Goal: Task Accomplishment & Management: Use online tool/utility

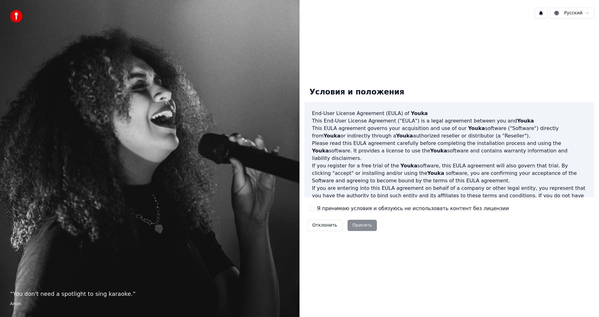
click at [313, 209] on button "Я принимаю условия и обязуюсь не использовать контент без лицензии" at bounding box center [311, 208] width 5 height 5
click at [359, 225] on button "Принять" at bounding box center [362, 225] width 30 height 11
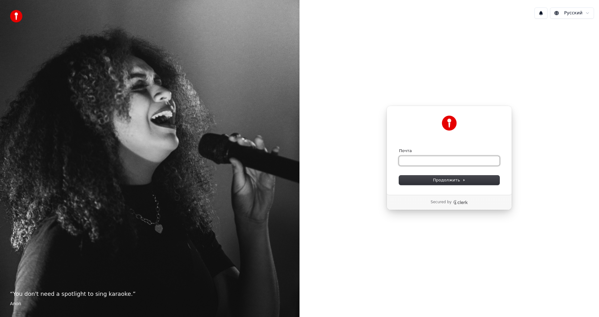
click at [409, 160] on input "Почта" at bounding box center [449, 160] width 100 height 9
paste input "**********"
click at [446, 179] on span "Продолжить" at bounding box center [449, 180] width 33 height 6
type input "**********"
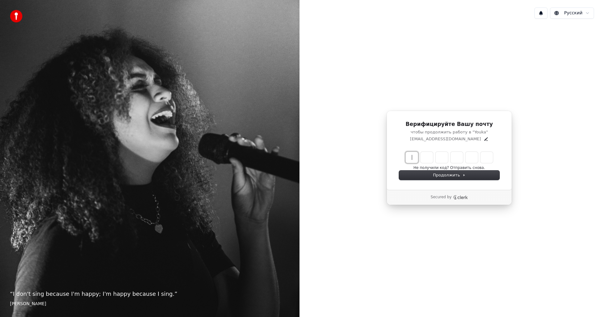
paste input "******"
type input "******"
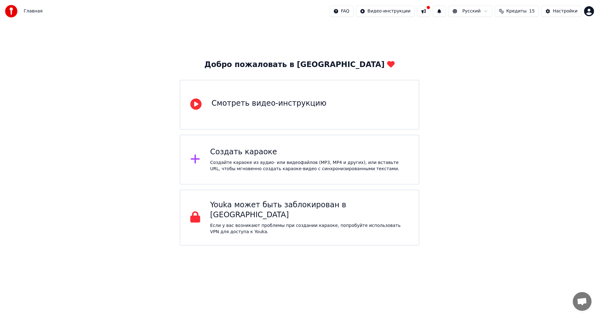
click at [233, 156] on div "Создать караоке" at bounding box center [309, 152] width 199 height 10
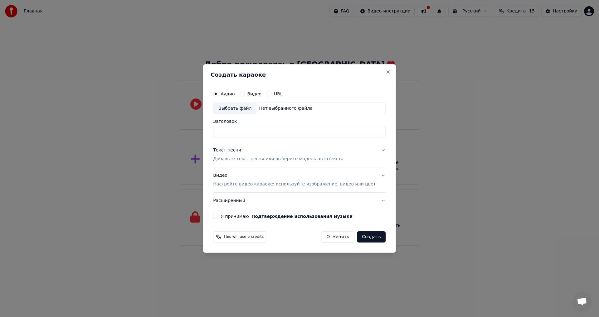
click at [218, 217] on button "Я принимаю Подтверждение использования музыки" at bounding box center [215, 216] width 5 height 5
click at [232, 131] on input "Заголовок" at bounding box center [299, 131] width 172 height 11
type input "**********"
click at [244, 159] on p "Добавьте текст песни или выберите модель автотекста" at bounding box center [278, 159] width 130 height 6
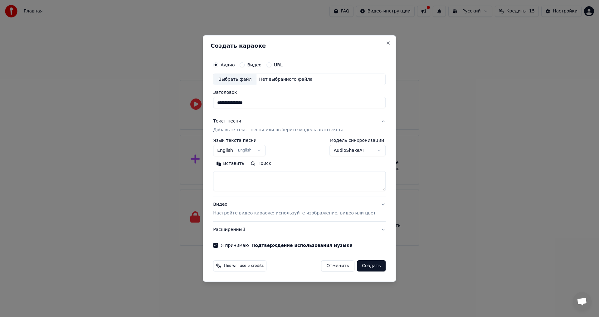
click at [264, 150] on body "**********" at bounding box center [299, 123] width 599 height 246
select select "**"
paste textarea "**********"
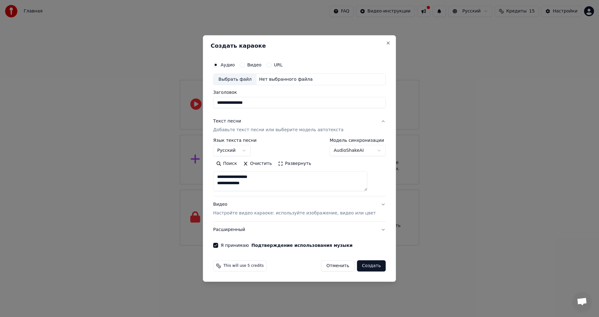
type textarea "**********"
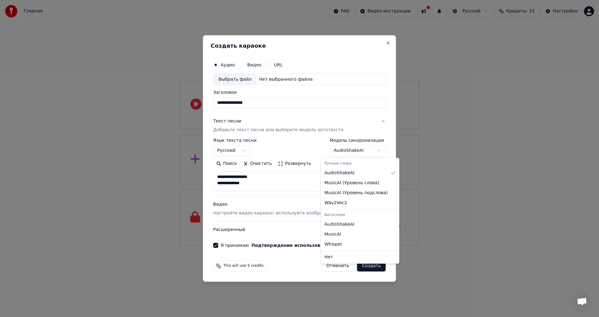
click at [369, 150] on body "**********" at bounding box center [299, 123] width 599 height 246
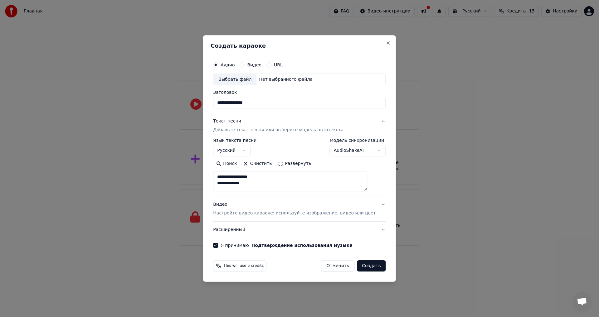
click at [369, 150] on body "**********" at bounding box center [299, 123] width 599 height 246
click at [257, 213] on p "Настройте видео караоке: используйте изображение, видео или цвет" at bounding box center [294, 213] width 162 height 6
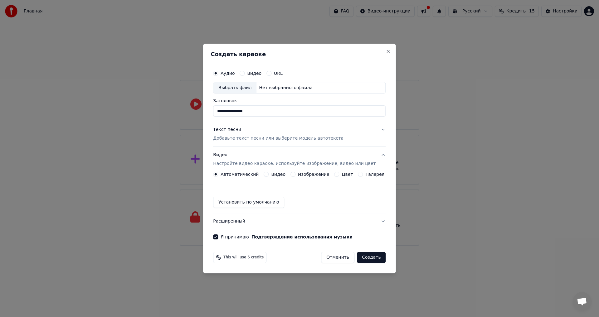
click at [241, 201] on button "Установить по умолчанию" at bounding box center [248, 202] width 71 height 11
click at [376, 131] on button "Текст песни Добавьте текст песни или выберите модель автотекста" at bounding box center [299, 134] width 172 height 25
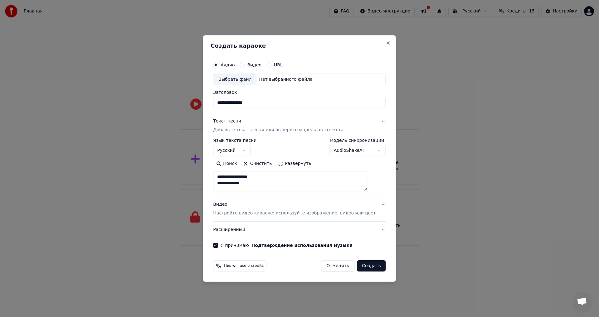
click at [374, 205] on button "Видео Настройте видео караоке: используйте изображение, видео или цвет" at bounding box center [299, 209] width 172 height 25
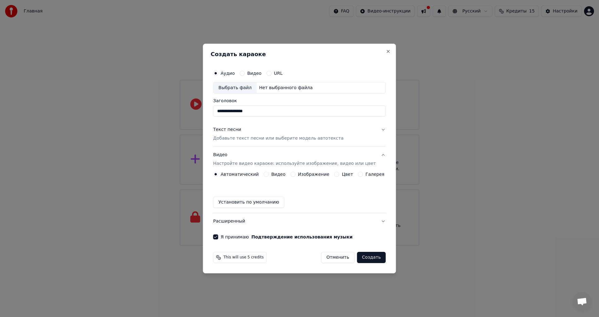
click at [375, 221] on button "Расширенный" at bounding box center [299, 221] width 172 height 16
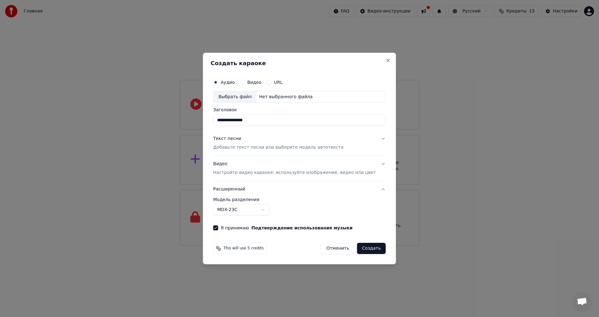
click at [373, 188] on button "Расширенный" at bounding box center [299, 189] width 172 height 16
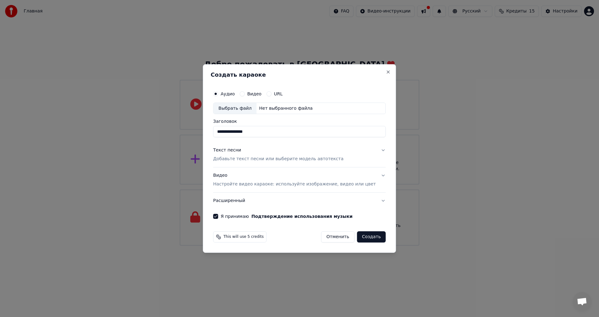
click at [374, 176] on button "Видео Настройте видео караоке: используйте изображение, видео или цвет" at bounding box center [299, 180] width 172 height 25
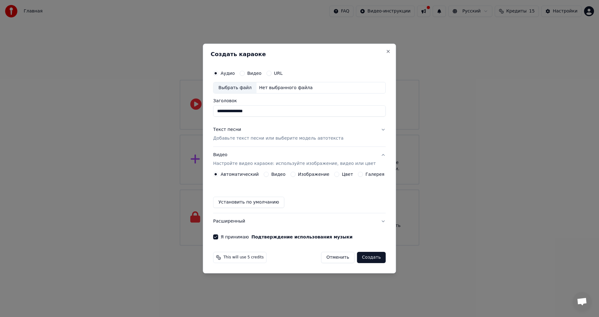
click at [240, 203] on button "Установить по умолчанию" at bounding box center [248, 202] width 71 height 11
click at [268, 174] on button "Видео" at bounding box center [265, 174] width 5 height 5
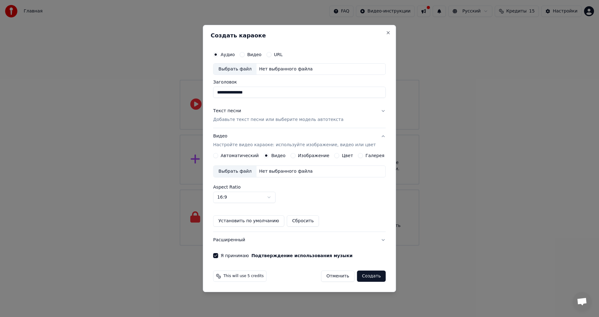
click at [244, 170] on div "Выбрать файл" at bounding box center [234, 171] width 43 height 11
click at [376, 240] on button "Расширенный" at bounding box center [299, 240] width 172 height 16
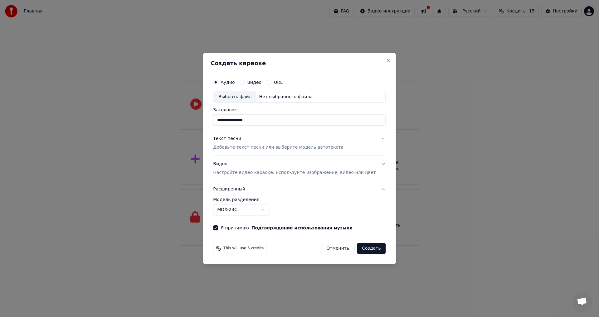
click at [374, 188] on button "Расширенный" at bounding box center [299, 189] width 172 height 16
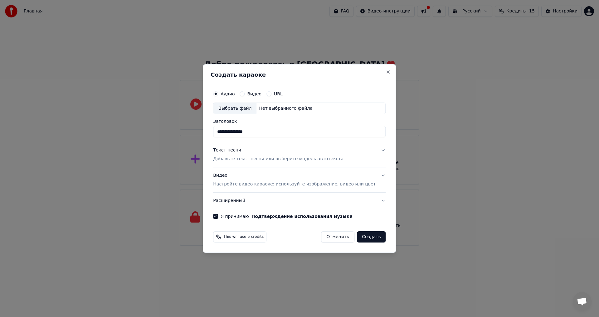
click at [374, 199] on button "Расширенный" at bounding box center [299, 201] width 172 height 16
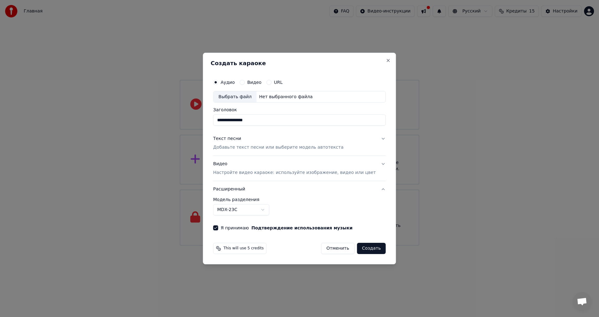
click at [374, 164] on button "Видео Настройте видео караоке: используйте изображение, видео или цвет" at bounding box center [299, 168] width 172 height 25
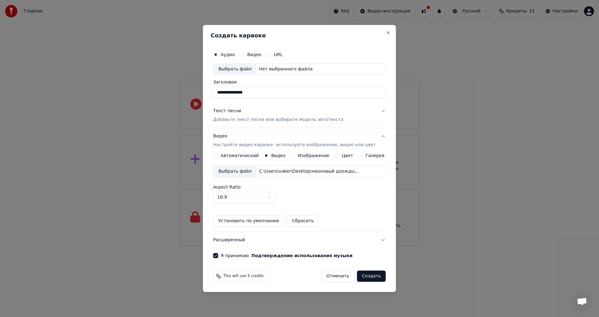
click at [376, 111] on button "Текст песни Добавьте текст песни или выберите модель автотекста" at bounding box center [299, 115] width 172 height 25
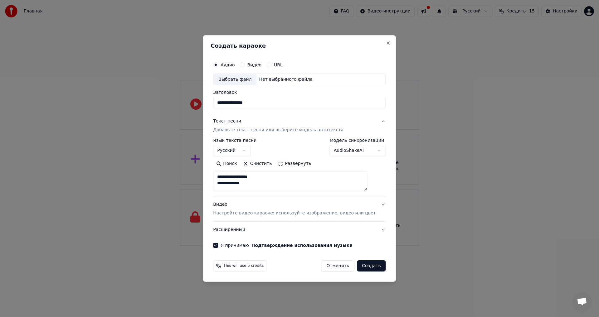
click at [364, 265] on button "Создать" at bounding box center [371, 265] width 29 height 11
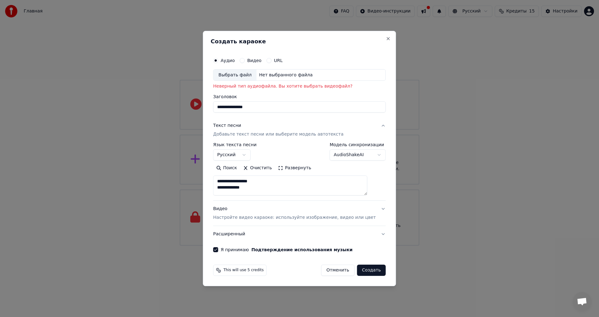
click at [237, 75] on div "Выбрать файл" at bounding box center [234, 75] width 43 height 11
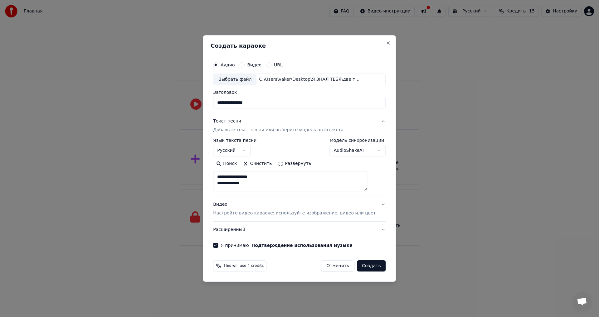
type input "**********"
click at [374, 204] on button "Видео Настройте видео караоке: используйте изображение, видео или цвет" at bounding box center [299, 209] width 172 height 25
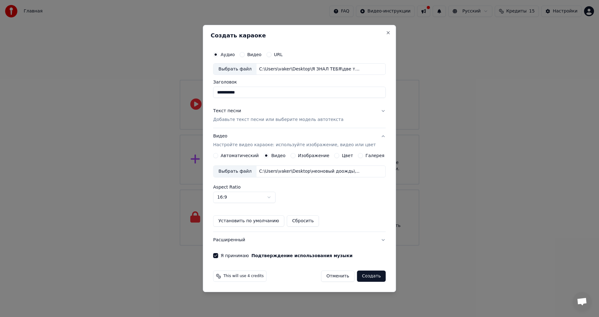
click at [365, 277] on button "Создать" at bounding box center [371, 276] width 29 height 11
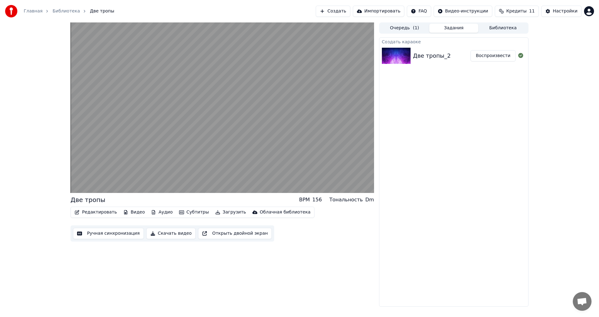
click at [165, 234] on button "Скачать видео" at bounding box center [171, 233] width 50 height 11
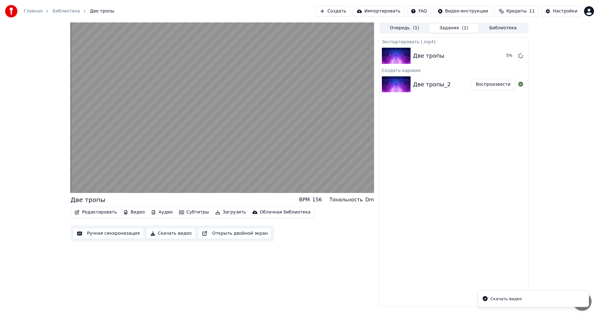
click at [501, 299] on div "Скачать видео" at bounding box center [505, 299] width 31 height 6
click at [150, 234] on button "Скачать видео" at bounding box center [171, 233] width 50 height 11
click at [485, 299] on icon "Notifications alt+T" at bounding box center [485, 299] width 6 height 6
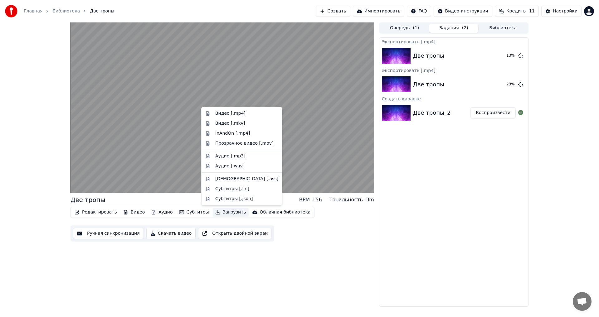
click at [216, 212] on button "Загрузить" at bounding box center [231, 212] width 36 height 9
click at [222, 114] on div "Видео [.mp4]" at bounding box center [230, 113] width 30 height 6
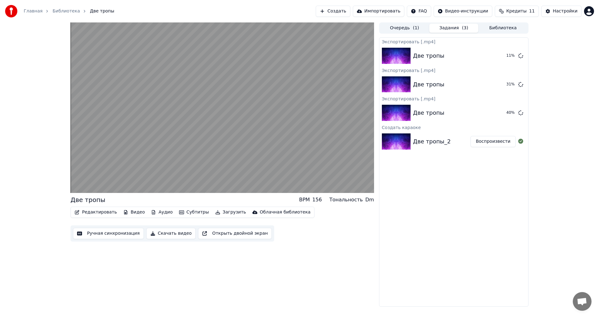
click at [162, 233] on button "Скачать видео" at bounding box center [171, 233] width 50 height 11
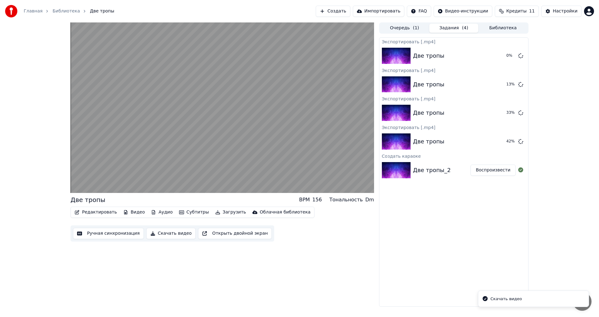
click at [526, 301] on li "Скачать видео" at bounding box center [533, 299] width 111 height 17
click at [520, 56] on icon at bounding box center [520, 55] width 5 height 5
click at [519, 57] on icon at bounding box center [520, 55] width 5 height 5
click at [520, 55] on icon at bounding box center [520, 55] width 5 height 5
click at [521, 56] on icon at bounding box center [520, 55] width 5 height 5
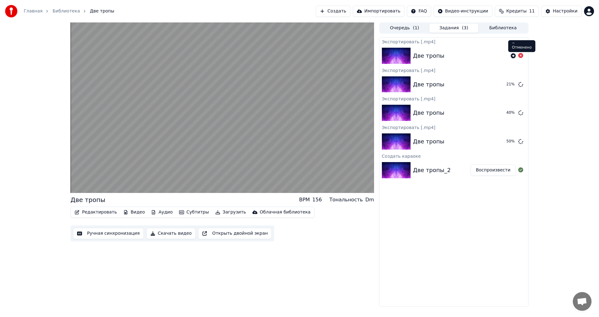
click at [519, 56] on icon at bounding box center [520, 55] width 5 height 5
click at [521, 84] on icon at bounding box center [520, 84] width 5 height 5
click at [520, 113] on icon at bounding box center [520, 112] width 5 height 5
click at [499, 141] on button "Показать" at bounding box center [499, 141] width 32 height 11
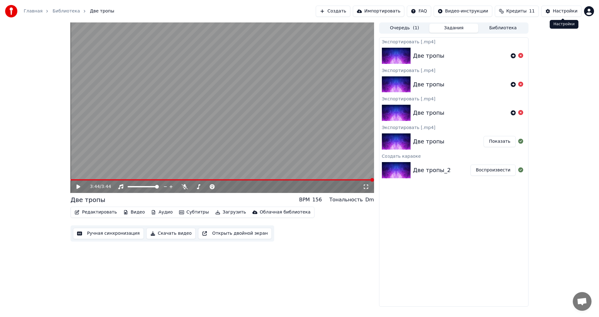
click at [565, 12] on div "Настройки" at bounding box center [565, 11] width 25 height 6
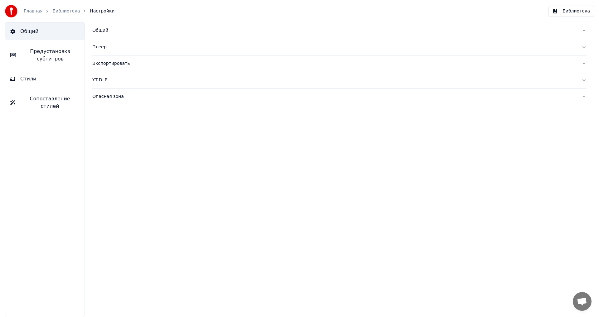
click at [583, 64] on button "Экспортировать" at bounding box center [339, 64] width 494 height 16
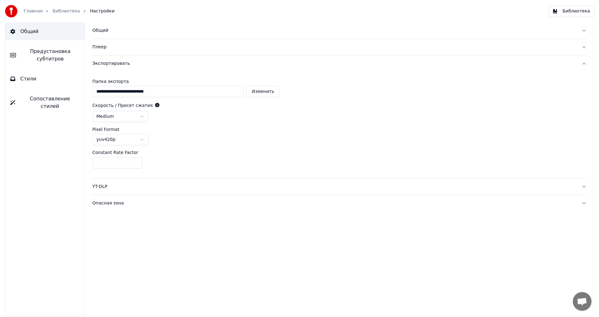
click at [19, 30] on button "Общий" at bounding box center [44, 31] width 79 height 17
click at [28, 29] on span "Общий" at bounding box center [29, 31] width 18 height 7
click at [37, 56] on span "Предустановка субтитров" at bounding box center [50, 55] width 59 height 15
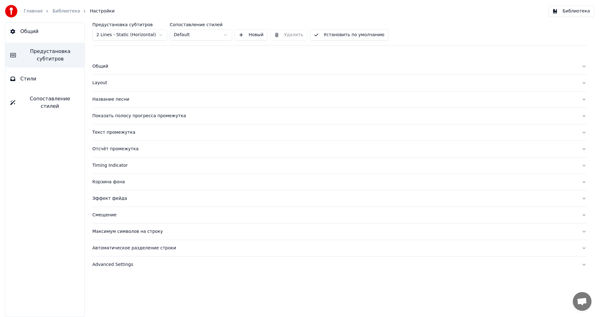
click at [30, 77] on span "Стили" at bounding box center [28, 78] width 16 height 7
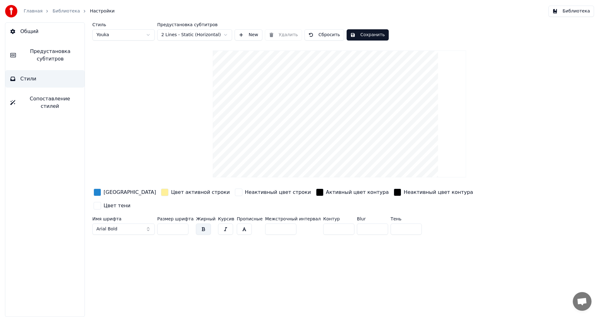
click at [38, 100] on span "Сопоставление стилей" at bounding box center [49, 102] width 59 height 15
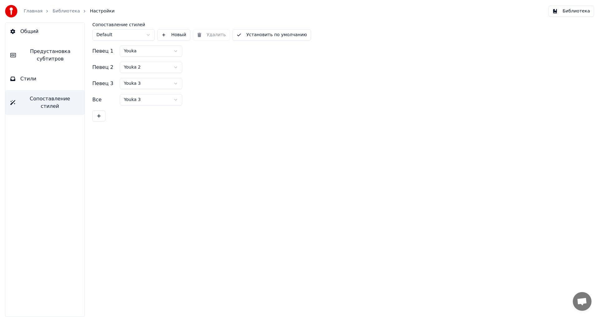
click at [32, 12] on link "Главная" at bounding box center [33, 11] width 19 height 6
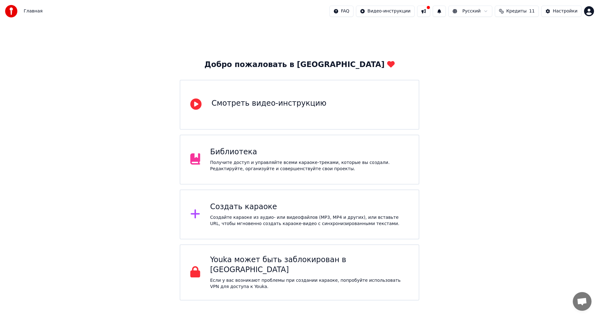
click at [242, 105] on div "Смотреть видео-инструкцию" at bounding box center [268, 104] width 115 height 10
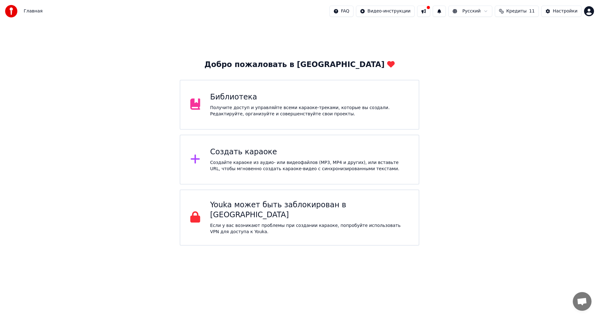
click at [240, 153] on div "Создать караоке" at bounding box center [309, 152] width 199 height 10
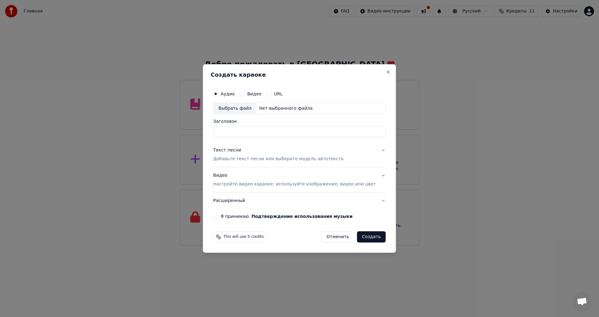
click at [255, 94] on label "Видео" at bounding box center [254, 94] width 14 height 4
click at [244, 94] on button "Видео" at bounding box center [241, 93] width 5 height 5
click at [261, 94] on label "Видео" at bounding box center [254, 94] width 14 height 4
click at [244, 94] on button "Видео" at bounding box center [241, 93] width 5 height 5
click at [261, 94] on label "Видео" at bounding box center [254, 94] width 14 height 4
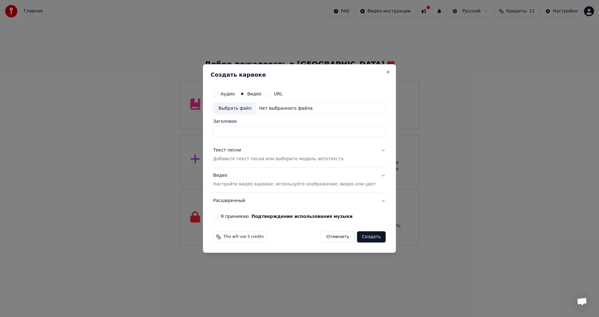
click at [244, 94] on button "Видео" at bounding box center [241, 93] width 5 height 5
click at [261, 94] on label "Видео" at bounding box center [254, 94] width 14 height 4
click at [244, 94] on button "Видео" at bounding box center [241, 93] width 5 height 5
click at [218, 94] on button "Аудио" at bounding box center [215, 93] width 5 height 5
click at [241, 109] on div "Выбрать файл" at bounding box center [234, 108] width 43 height 11
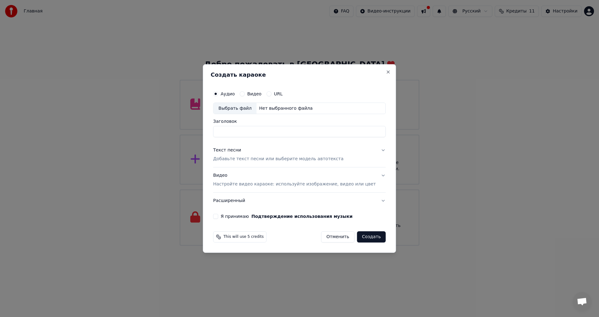
type input "**********"
click at [273, 159] on p "Добавьте текст песни или выберите модель автотекста" at bounding box center [278, 159] width 130 height 6
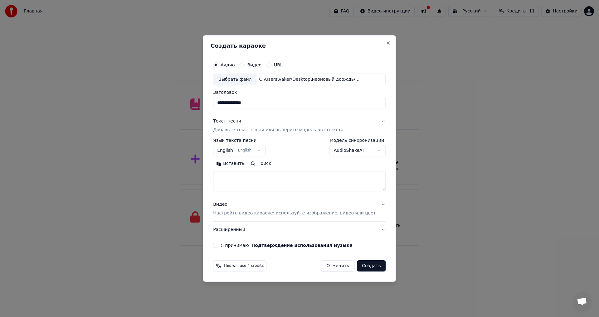
click at [264, 153] on body "Главная FAQ Видео-инструкции Русский Кредиты 11 Настройки Добро пожаловать в Yo…" at bounding box center [299, 123] width 599 height 246
select select "**"
click at [252, 181] on textarea at bounding box center [299, 181] width 172 height 20
paste textarea "**********"
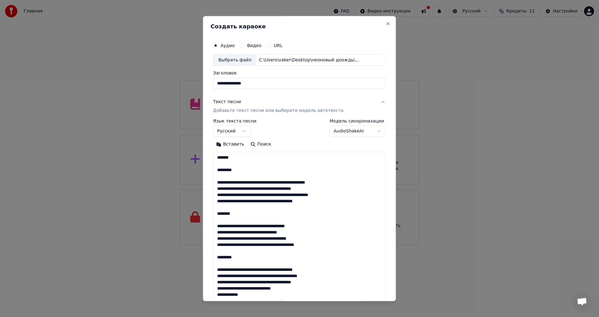
scroll to position [394, 0]
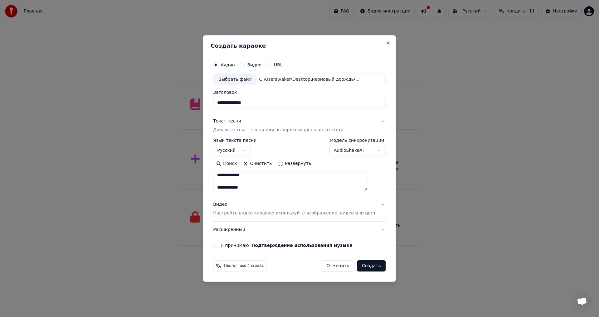
type textarea "**********"
click at [255, 64] on label "Видео" at bounding box center [254, 65] width 14 height 4
click at [244, 64] on button "Видео" at bounding box center [241, 64] width 5 height 5
click at [255, 64] on label "Видео" at bounding box center [254, 65] width 14 height 4
click at [244, 64] on button "Видео" at bounding box center [241, 64] width 5 height 5
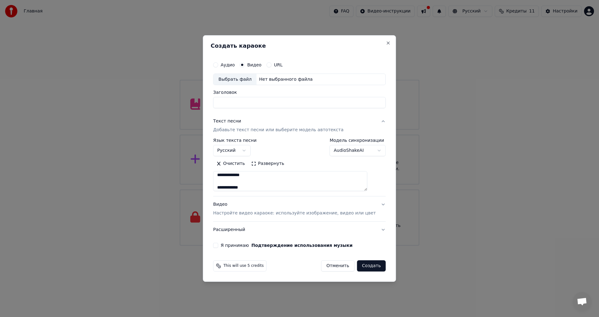
click at [254, 64] on div "Видео" at bounding box center [250, 64] width 22 height 5
click at [218, 245] on button "Я принимаю Подтверждение использования музыки" at bounding box center [215, 245] width 5 height 5
click at [278, 64] on div "URL" at bounding box center [274, 64] width 16 height 5
click at [271, 65] on button "URL" at bounding box center [268, 64] width 5 height 5
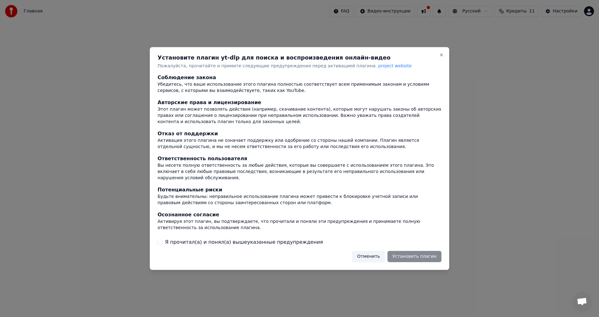
click at [420, 254] on div "Отменить Установить плагин" at bounding box center [396, 256] width 89 height 11
click at [423, 253] on div "Отменить Установить плагин" at bounding box center [396, 256] width 89 height 11
click at [421, 252] on div "Отменить Установить плагин" at bounding box center [396, 256] width 89 height 11
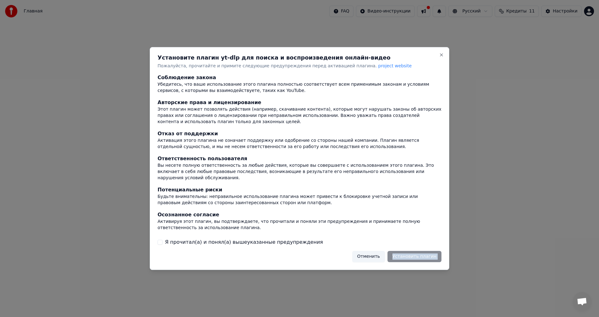
click at [421, 252] on div "Отменить Установить плагин" at bounding box center [396, 256] width 89 height 11
click at [160, 240] on button "Я прочитал(а) и понял(а) вышеуказанные предупреждения" at bounding box center [159, 242] width 5 height 5
click at [415, 255] on button "Установить плагин" at bounding box center [414, 256] width 54 height 11
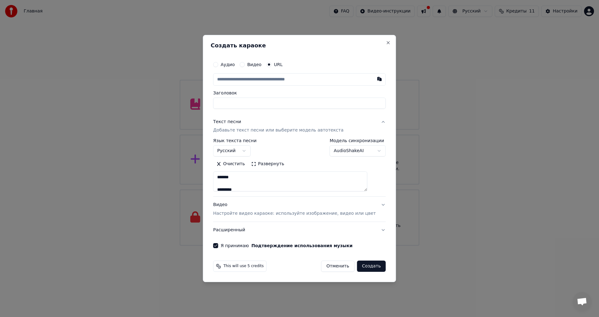
click at [218, 63] on button "Аудио" at bounding box center [215, 64] width 5 height 5
click at [243, 78] on div "Выбрать файл" at bounding box center [234, 79] width 43 height 11
type input "**********"
click at [373, 231] on button "Расширенный" at bounding box center [299, 230] width 172 height 16
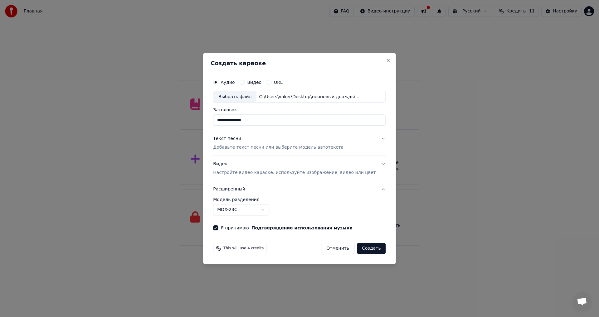
click at [374, 191] on button "Расширенный" at bounding box center [299, 189] width 172 height 16
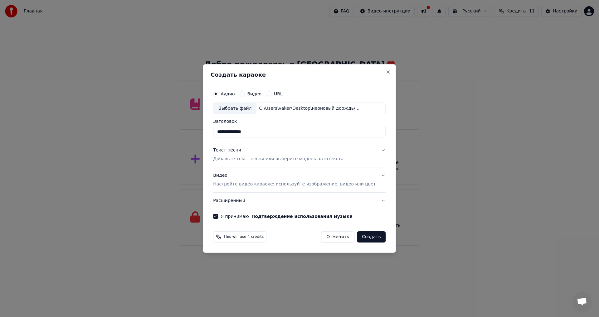
click at [374, 201] on button "Расширенный" at bounding box center [299, 201] width 172 height 16
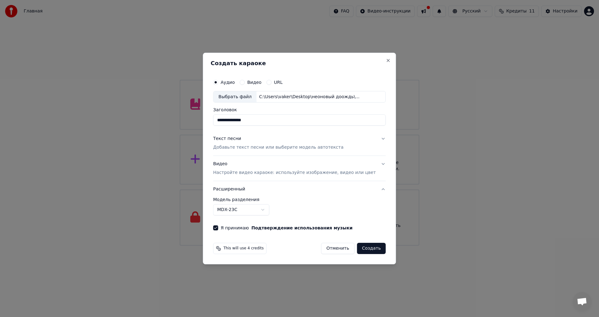
click at [375, 164] on button "Видео Настройте видео караоке: используйте изображение, видео или цвет" at bounding box center [299, 168] width 172 height 25
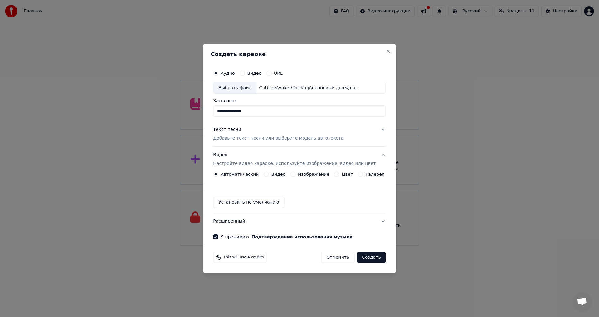
click at [268, 175] on button "Видео" at bounding box center [265, 174] width 5 height 5
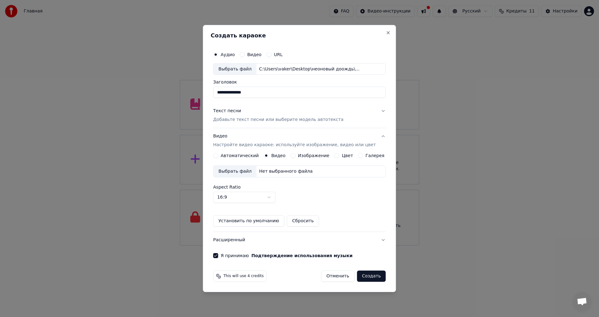
click at [246, 221] on button "Установить по умолчанию" at bounding box center [248, 220] width 71 height 11
click at [278, 146] on p "Настройте видео караоке: используйте изображение, видео или цвет" at bounding box center [294, 145] width 162 height 6
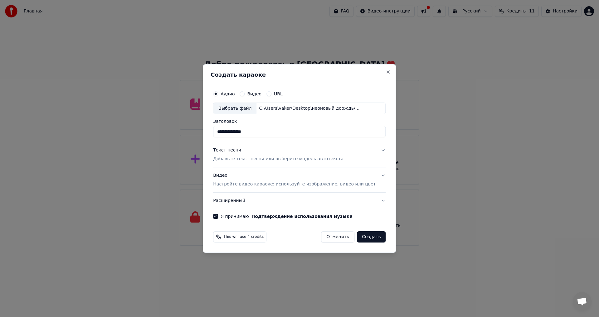
click at [278, 159] on p "Добавьте текст песни или выберите модель автотекста" at bounding box center [278, 159] width 130 height 6
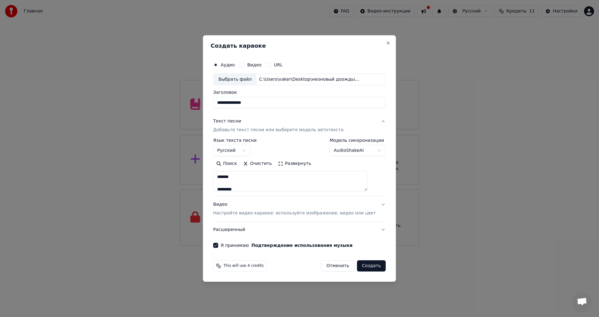
click at [266, 214] on p "Настройте видео караоке: используйте изображение, видео или цвет" at bounding box center [294, 213] width 162 height 6
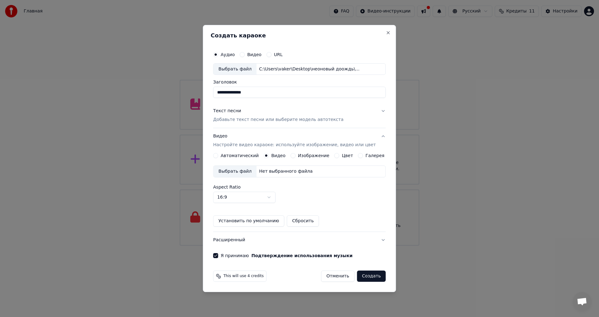
click at [218, 156] on button "Автоматический" at bounding box center [215, 155] width 5 height 5
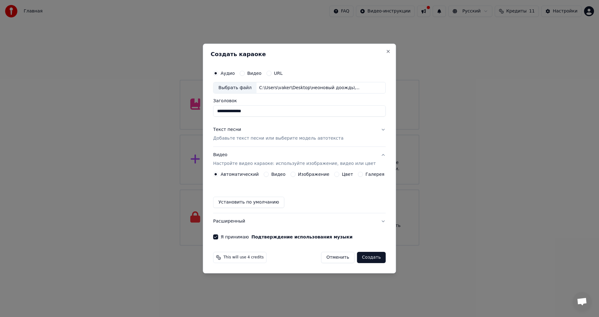
click at [242, 138] on p "Добавьте текст песни или выберите модель автотекста" at bounding box center [278, 139] width 130 height 6
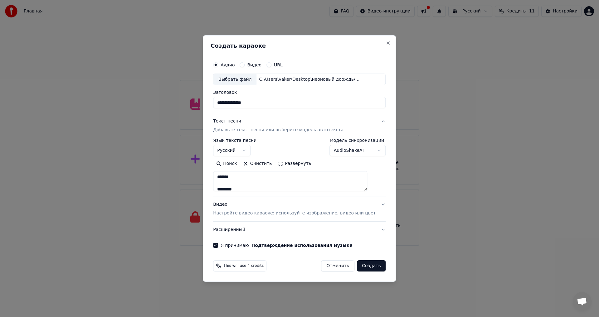
click at [239, 213] on p "Настройте видео караоке: используйте изображение, видео или цвет" at bounding box center [294, 213] width 162 height 6
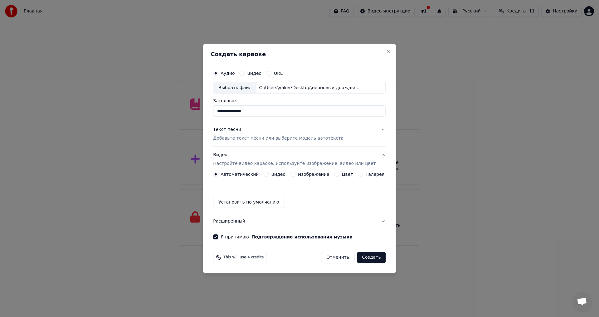
click at [244, 204] on button "Установить по умолчанию" at bounding box center [248, 202] width 71 height 11
click at [268, 174] on button "Видео" at bounding box center [265, 174] width 5 height 5
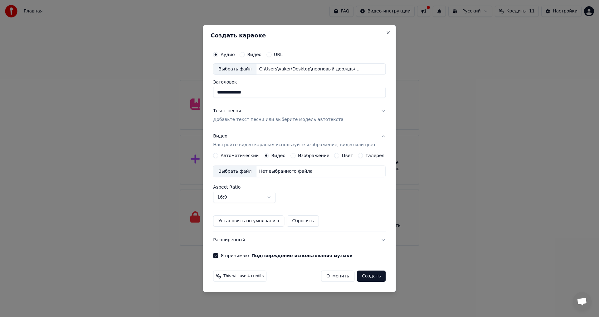
click at [244, 56] on button "Видео" at bounding box center [241, 54] width 5 height 5
click at [218, 55] on button "Аудио" at bounding box center [215, 54] width 5 height 5
click at [240, 68] on div "Выбрать файл" at bounding box center [234, 69] width 43 height 11
type input "**********"
click at [297, 120] on p "Добавьте текст песни или выберите модель автотекста" at bounding box center [278, 120] width 130 height 6
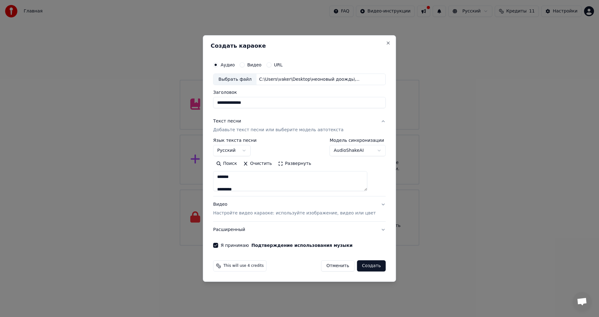
click at [249, 215] on p "Настройте видео караоке: используйте изображение, видео или цвет" at bounding box center [294, 213] width 162 height 6
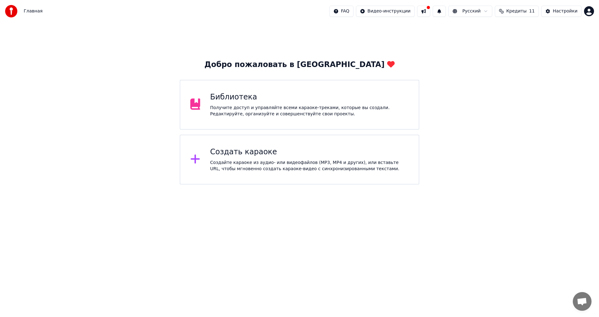
click at [245, 157] on div "Создать караоке" at bounding box center [309, 152] width 199 height 10
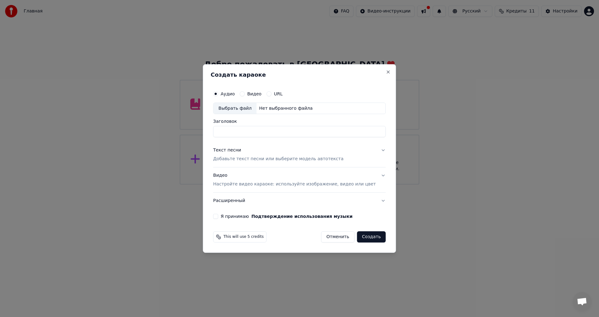
click at [241, 108] on div "Выбрать файл" at bounding box center [234, 108] width 43 height 11
type input "**********"
click at [258, 160] on p "Добавьте текст песни или выберите модель автотекста" at bounding box center [278, 159] width 130 height 6
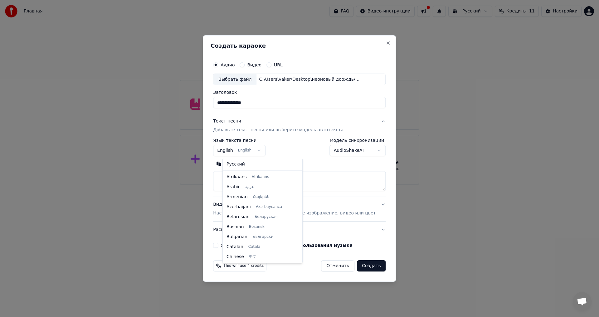
click at [263, 150] on body "**********" at bounding box center [299, 92] width 599 height 185
select select "**"
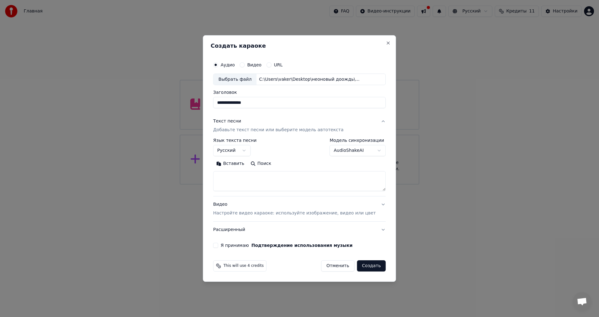
paste textarea "**********"
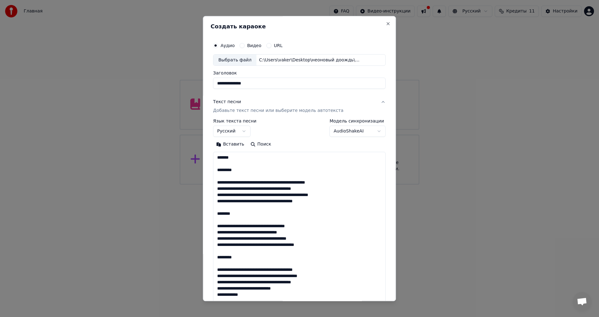
scroll to position [394, 0]
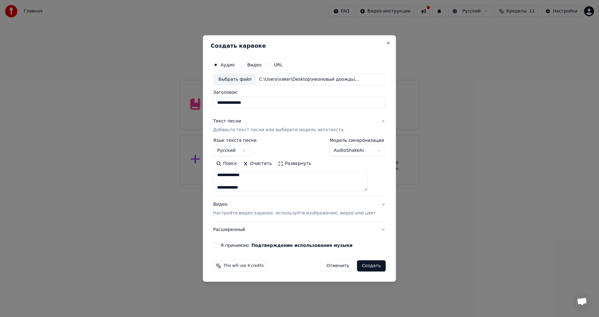
type textarea "**********"
drag, startPoint x: 224, startPoint y: 244, endPoint x: 221, endPoint y: 251, distance: 7.8
click at [218, 245] on button "Я принимаю Подтверждение использования музыки" at bounding box center [215, 245] width 5 height 5
click at [242, 214] on p "Настройте видео караоке: используйте изображение, видео или цвет" at bounding box center [294, 213] width 162 height 6
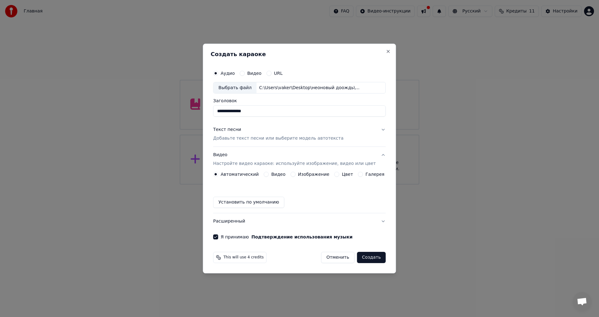
click at [268, 176] on button "Видео" at bounding box center [265, 174] width 5 height 5
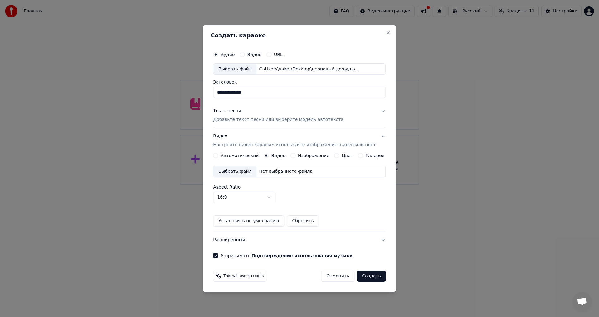
click at [233, 172] on div "Выбрать файл" at bounding box center [234, 171] width 43 height 11
click at [365, 276] on button "Создать" at bounding box center [371, 276] width 29 height 11
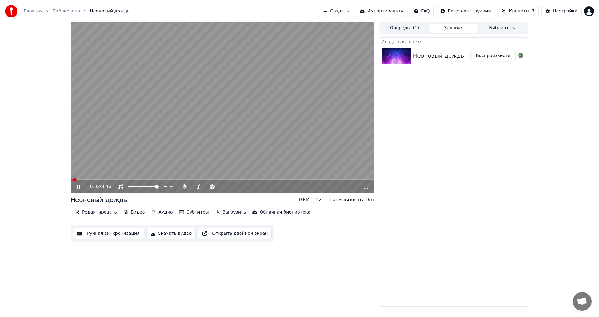
click at [73, 180] on span at bounding box center [71, 179] width 3 height 1
click at [70, 180] on span at bounding box center [72, 180] width 4 height 4
click at [78, 188] on icon at bounding box center [78, 187] width 3 height 4
click at [70, 181] on span at bounding box center [72, 180] width 4 height 4
click at [77, 186] on icon at bounding box center [78, 187] width 4 height 4
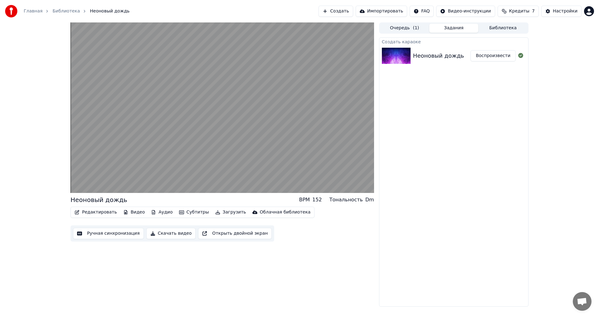
click at [167, 235] on button "Скачать видео" at bounding box center [171, 233] width 50 height 11
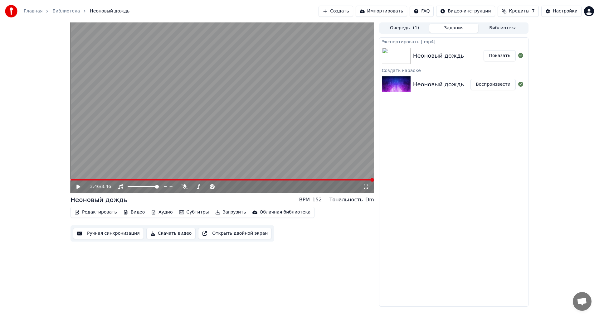
click at [77, 188] on icon at bounding box center [78, 187] width 4 height 4
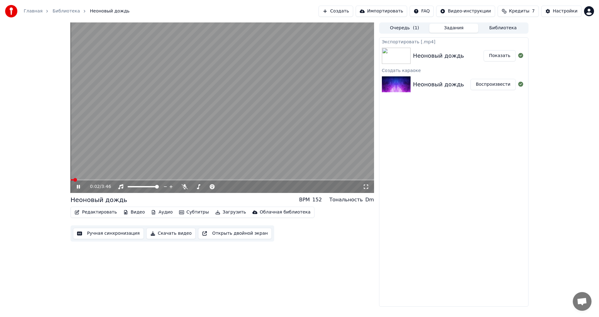
click at [79, 189] on icon at bounding box center [82, 186] width 15 height 5
click at [502, 55] on button "Показать" at bounding box center [499, 55] width 32 height 11
click at [23, 233] on div "0:02 / 3:46 Неоновый дождь BPM 152 Тональность Dm Редактировать Видео Аудио Суб…" at bounding box center [299, 164] width 599 height 284
click at [218, 233] on button "Открыть двойной экран" at bounding box center [235, 233] width 74 height 11
click at [79, 185] on icon at bounding box center [82, 186] width 15 height 5
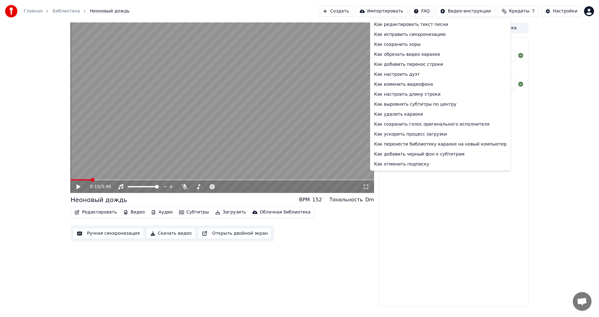
click at [426, 9] on html "Главная Библиотека Неоновый дождь Создать Импортировать FAQ Видео-инструкции Кр…" at bounding box center [299, 158] width 599 height 317
click at [400, 25] on div "Как редактировать текст песни" at bounding box center [440, 25] width 138 height 10
